Goal: Task Accomplishment & Management: Use online tool/utility

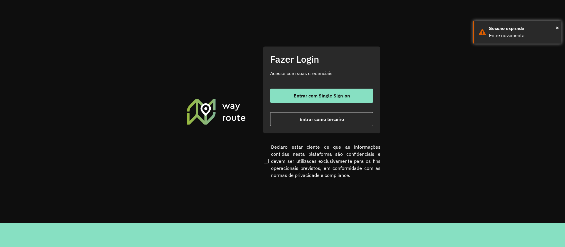
click at [295, 103] on div "Entrar com Single Sign-on Entrar como terceiro" at bounding box center [321, 108] width 103 height 38
click at [327, 94] on span "Entrar com Single Sign-on" at bounding box center [321, 95] width 56 height 5
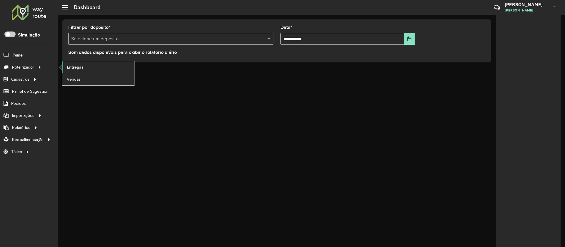
click at [81, 68] on span "Entregas" at bounding box center [75, 67] width 17 height 6
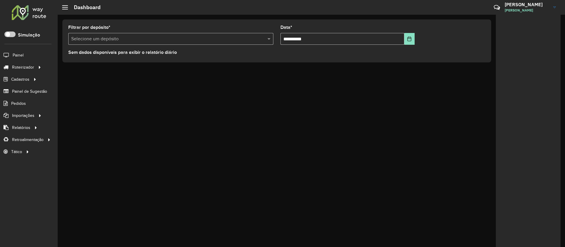
click at [31, 10] on div at bounding box center [29, 12] width 36 height 15
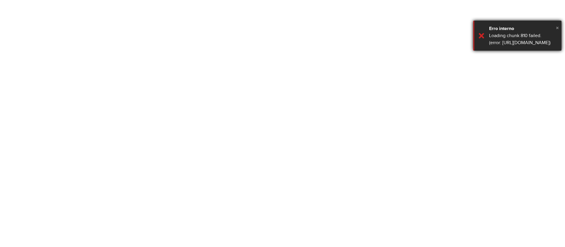
click at [557, 27] on span "×" at bounding box center [556, 27] width 3 height 6
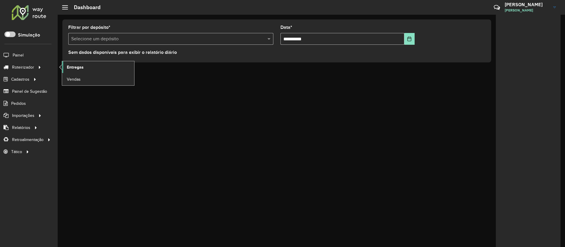
click at [84, 66] on link "Entregas" at bounding box center [98, 67] width 72 height 12
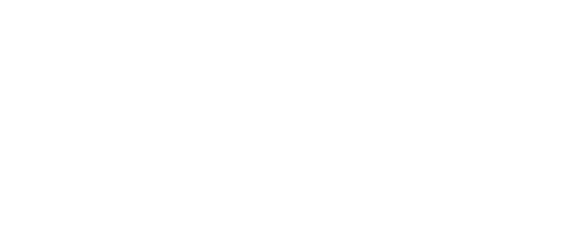
drag, startPoint x: 515, startPoint y: 136, endPoint x: 515, endPoint y: 141, distance: 5.6
click at [515, 136] on body "Aguarde... Pop-up bloqueado! Seu navegador bloqueou automáticamente a abertura …" at bounding box center [282, 123] width 565 height 247
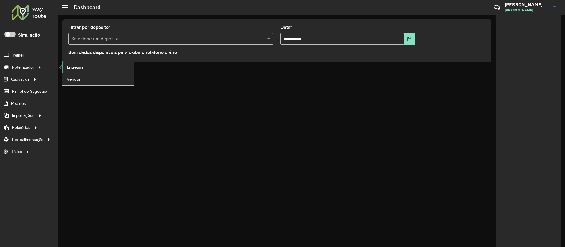
click at [74, 66] on span "Entregas" at bounding box center [75, 67] width 17 height 6
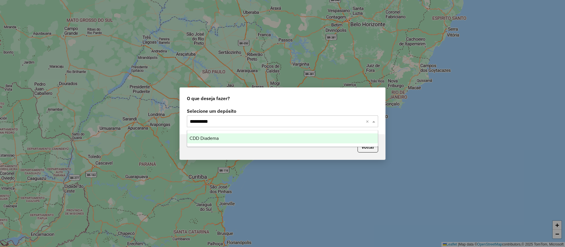
type input "**********"
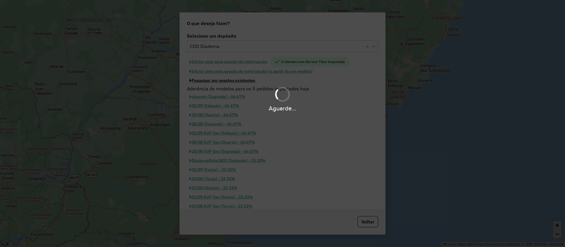
click at [187, 76] on button "Pesquisar por sessões existentes" at bounding box center [222, 80] width 71 height 9
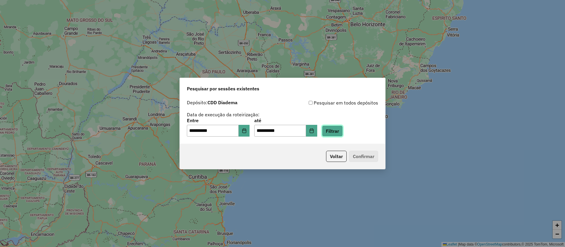
click at [340, 129] on button "Filtrar" at bounding box center [332, 130] width 21 height 11
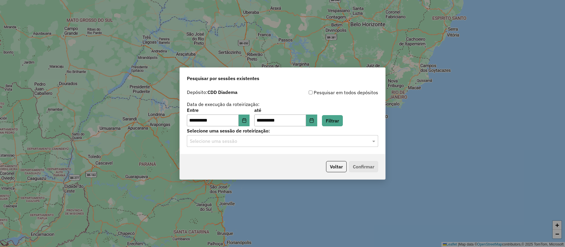
click at [271, 143] on input "text" at bounding box center [276, 141] width 173 height 7
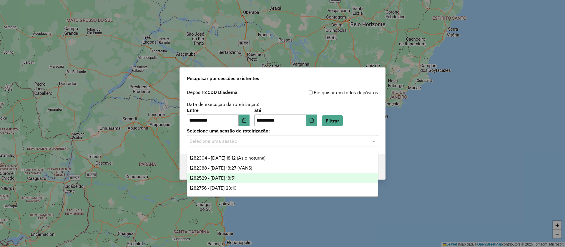
click at [255, 177] on div "1282529 - 25/09/2025 18:51" at bounding box center [282, 178] width 191 height 10
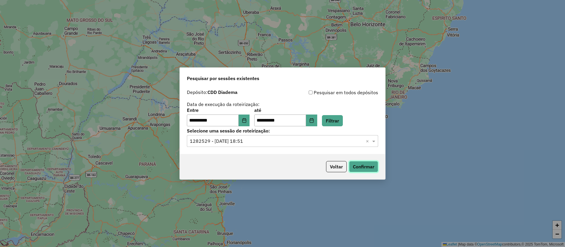
click at [365, 169] on button "Confirmar" at bounding box center [363, 166] width 29 height 11
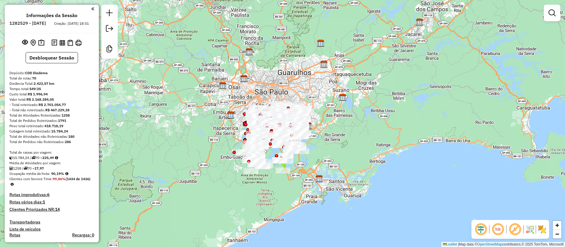
click at [518, 232] on em at bounding box center [515, 229] width 14 height 14
drag, startPoint x: 498, startPoint y: 228, endPoint x: 418, endPoint y: 120, distance: 134.3
click at [498, 228] on em at bounding box center [497, 229] width 14 height 14
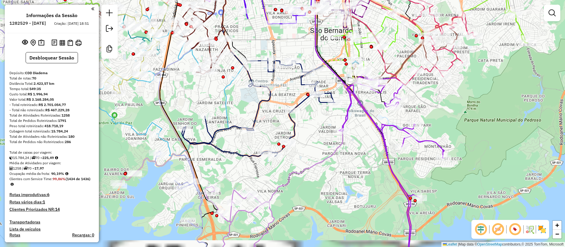
drag, startPoint x: 361, startPoint y: 188, endPoint x: 377, endPoint y: 142, distance: 48.8
click at [341, 81] on div "Janela de atendimento Grade de atendimento Capacidade Transportadoras Veículos …" at bounding box center [282, 123] width 565 height 247
click at [341, 80] on div "Janela de atendimento Grade de atendimento Capacidade Transportadoras Veículos …" at bounding box center [282, 123] width 565 height 247
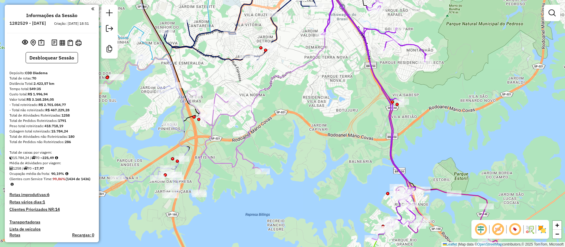
drag, startPoint x: 374, startPoint y: 211, endPoint x: 363, endPoint y: 167, distance: 45.5
click at [372, 158] on div "Janela de atendimento Grade de atendimento Capacidade Transportadoras Veículos …" at bounding box center [282, 123] width 565 height 247
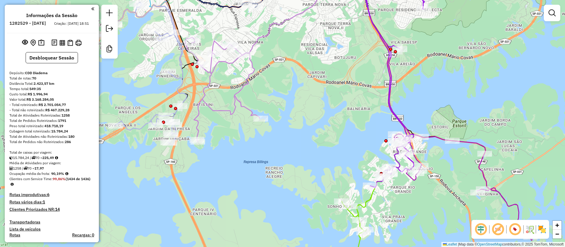
click at [435, 135] on icon at bounding box center [463, 187] width 138 height 106
select select "**********"
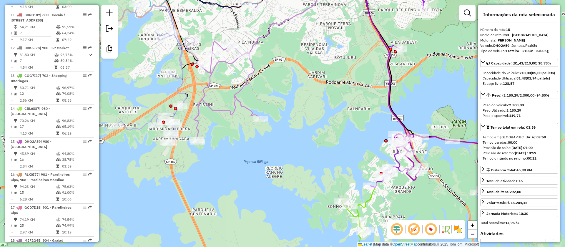
scroll to position [746, 0]
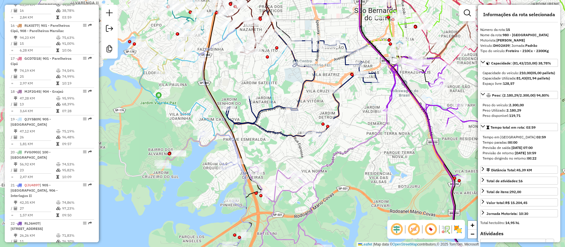
click at [346, 83] on icon at bounding box center [302, 87] width 153 height 98
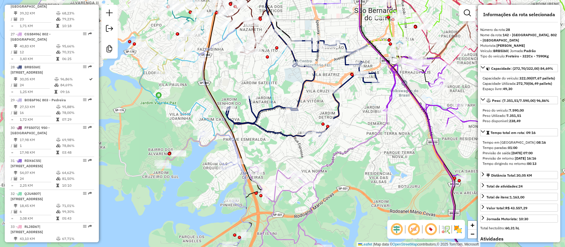
scroll to position [1174, 0]
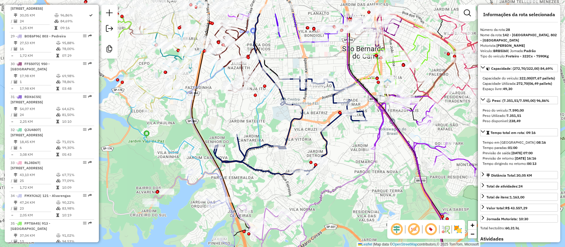
drag, startPoint x: 360, startPoint y: 96, endPoint x: 348, endPoint y: 134, distance: 40.0
click at [348, 134] on div "Janela de atendimento Grade de atendimento Capacidade Transportadoras Veículos …" at bounding box center [282, 123] width 565 height 247
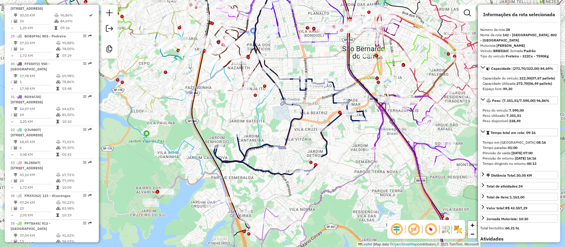
click at [381, 135] on icon at bounding box center [423, 181] width 105 height 179
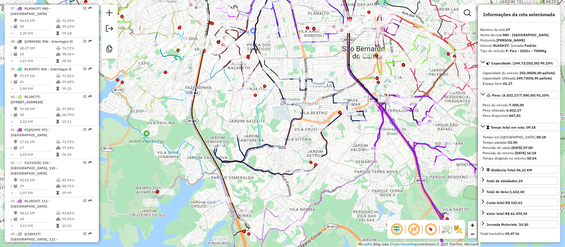
click at [343, 188] on icon at bounding box center [338, 98] width 89 height 247
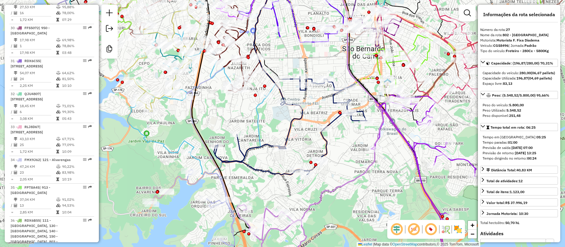
scroll to position [1141, 0]
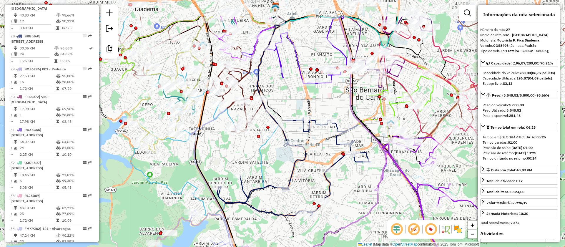
drag, startPoint x: 343, startPoint y: 169, endPoint x: 346, endPoint y: 210, distance: 41.3
click at [346, 210] on div "Janela de atendimento Grade de atendimento Capacidade Transportadoras Veículos …" at bounding box center [282, 123] width 565 height 247
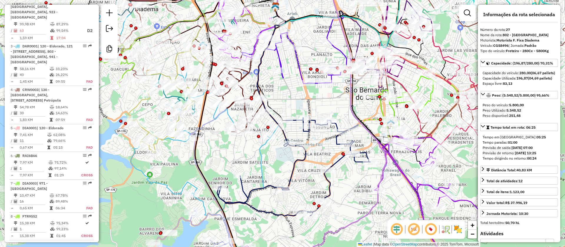
scroll to position [303, 0]
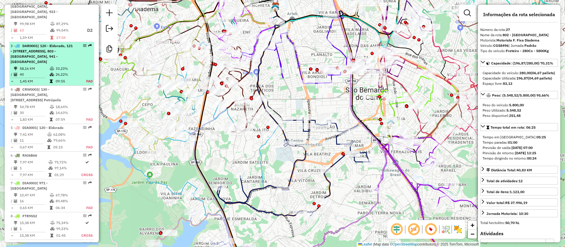
click at [66, 77] on td "26,22%" at bounding box center [67, 74] width 24 height 6
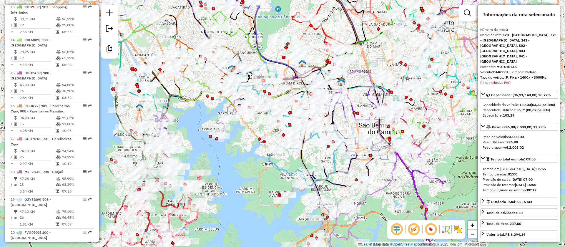
scroll to position [665, 0]
click at [66, 68] on td "06:29" at bounding box center [77, 65] width 30 height 6
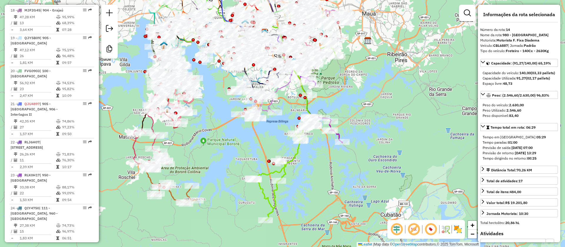
scroll to position [832, 0]
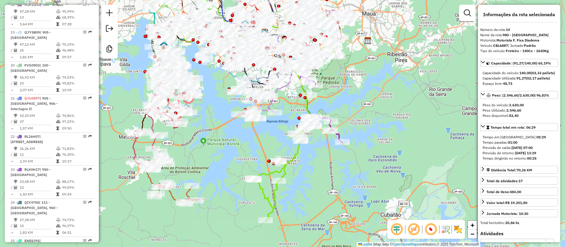
click at [66, 73] on div "20 - FVG0903 | 100 - [GEOGRAPHIC_DATA]" at bounding box center [42, 68] width 62 height 11
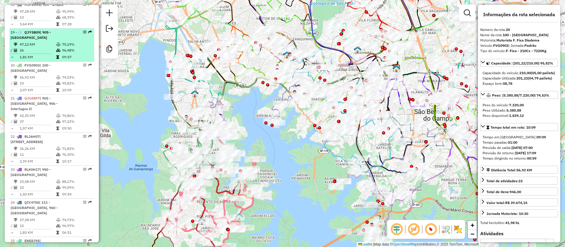
click at [69, 47] on td "75,19%" at bounding box center [77, 44] width 30 height 6
